Goal: Check status: Check status

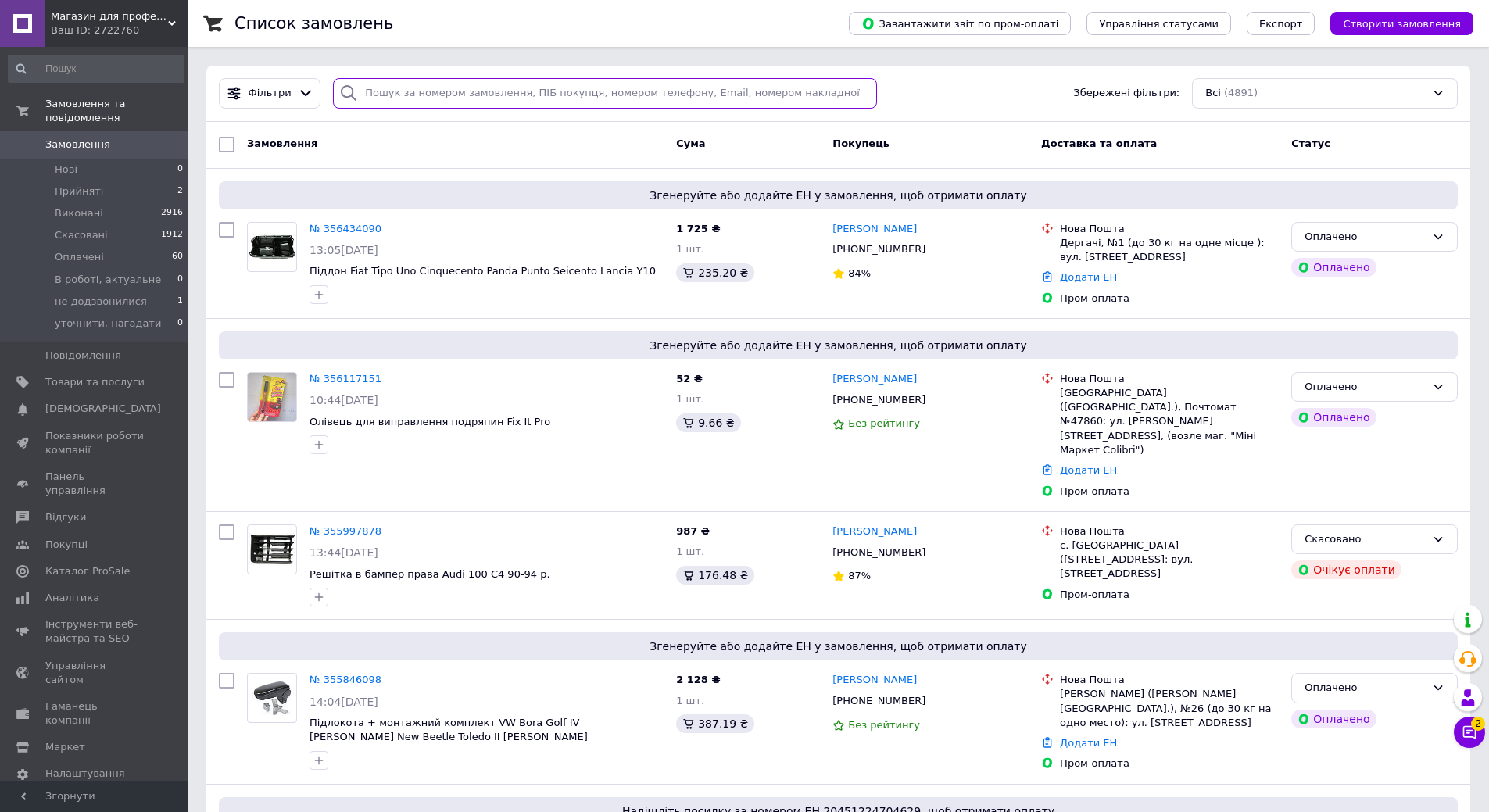
click at [432, 87] on input "search" at bounding box center [605, 93] width 544 height 30
paste input "[PERSON_NAME]"
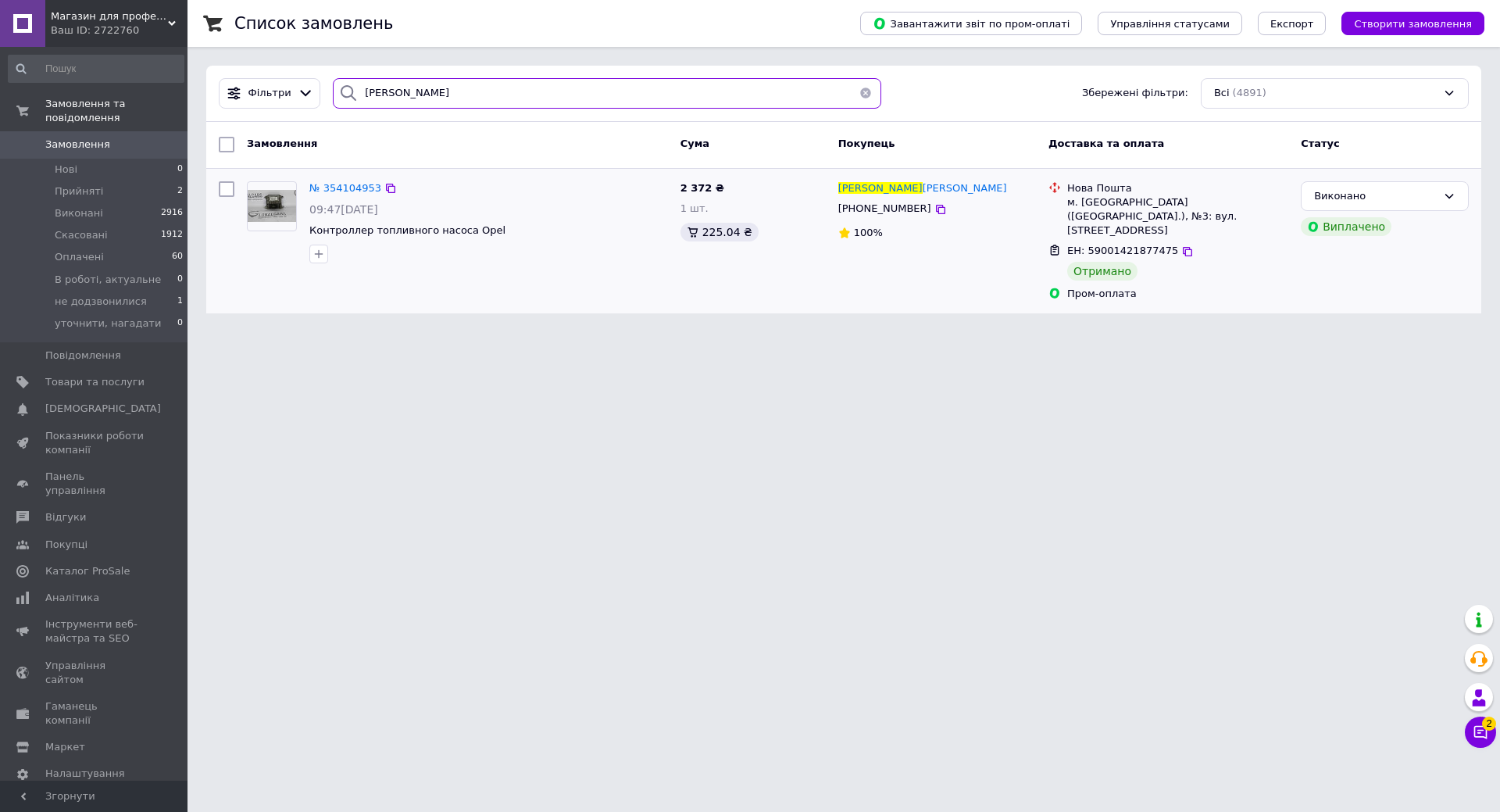
type input "[PERSON_NAME]"
drag, startPoint x: 1180, startPoint y: 280, endPoint x: 1004, endPoint y: 304, distance: 177.6
click at [1007, 284] on div "№ 354104953 09:47[DATE] Контроллер топливного насоса Opel 2 372 ₴ 1 шт. 225.04 …" at bounding box center [843, 241] width 1262 height 133
click at [809, 332] on html "Магазин для професіоналів Ваш ID: 2722760 Сайт Магазин для професіоналів Кабіне…" at bounding box center [750, 166] width 1500 height 332
drag, startPoint x: 1080, startPoint y: 284, endPoint x: 1149, endPoint y: 286, distance: 69.0
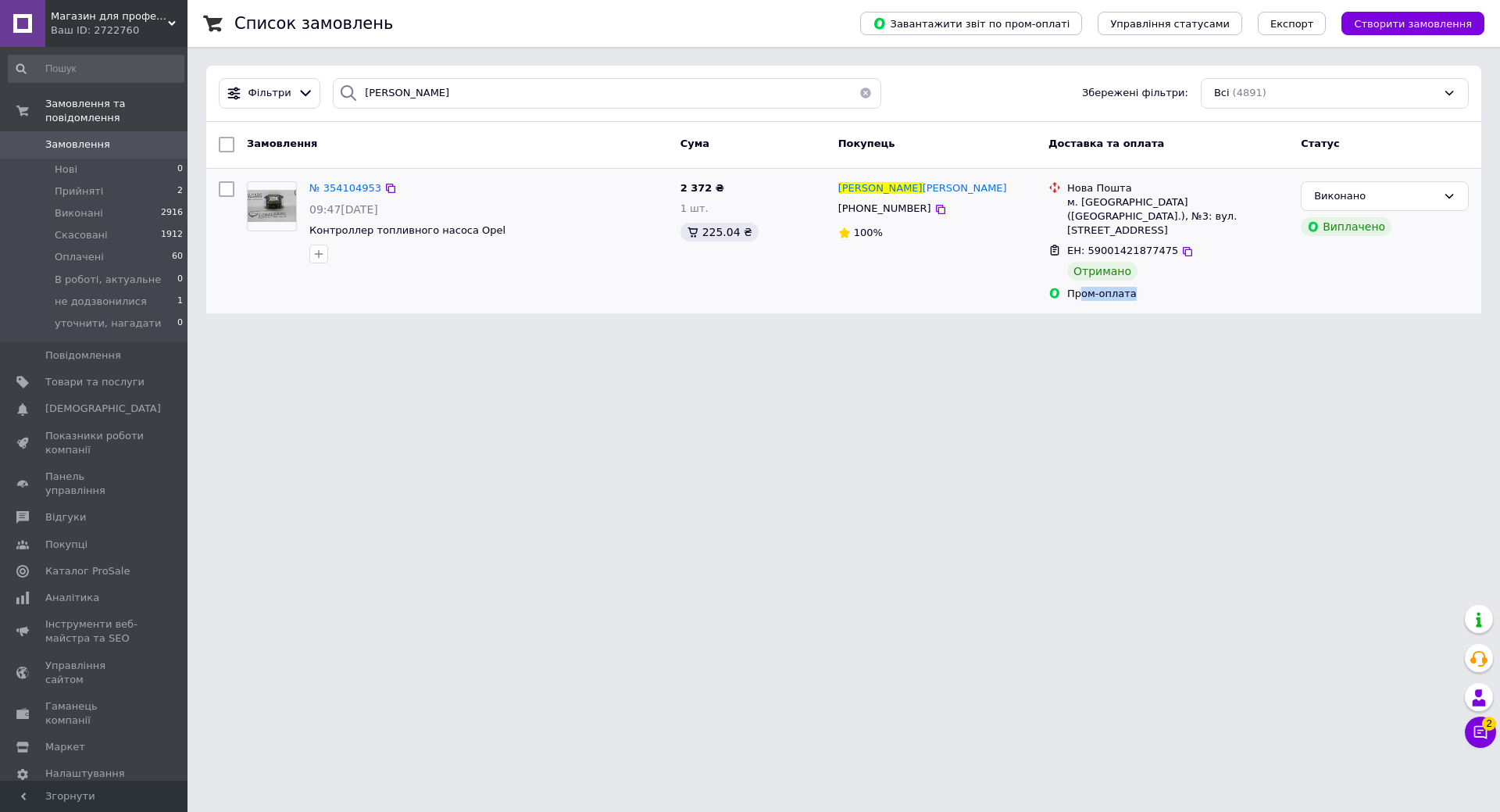
click at [1149, 287] on div "Пром-оплата" at bounding box center [1177, 294] width 221 height 14
